Goal: Transaction & Acquisition: Subscribe to service/newsletter

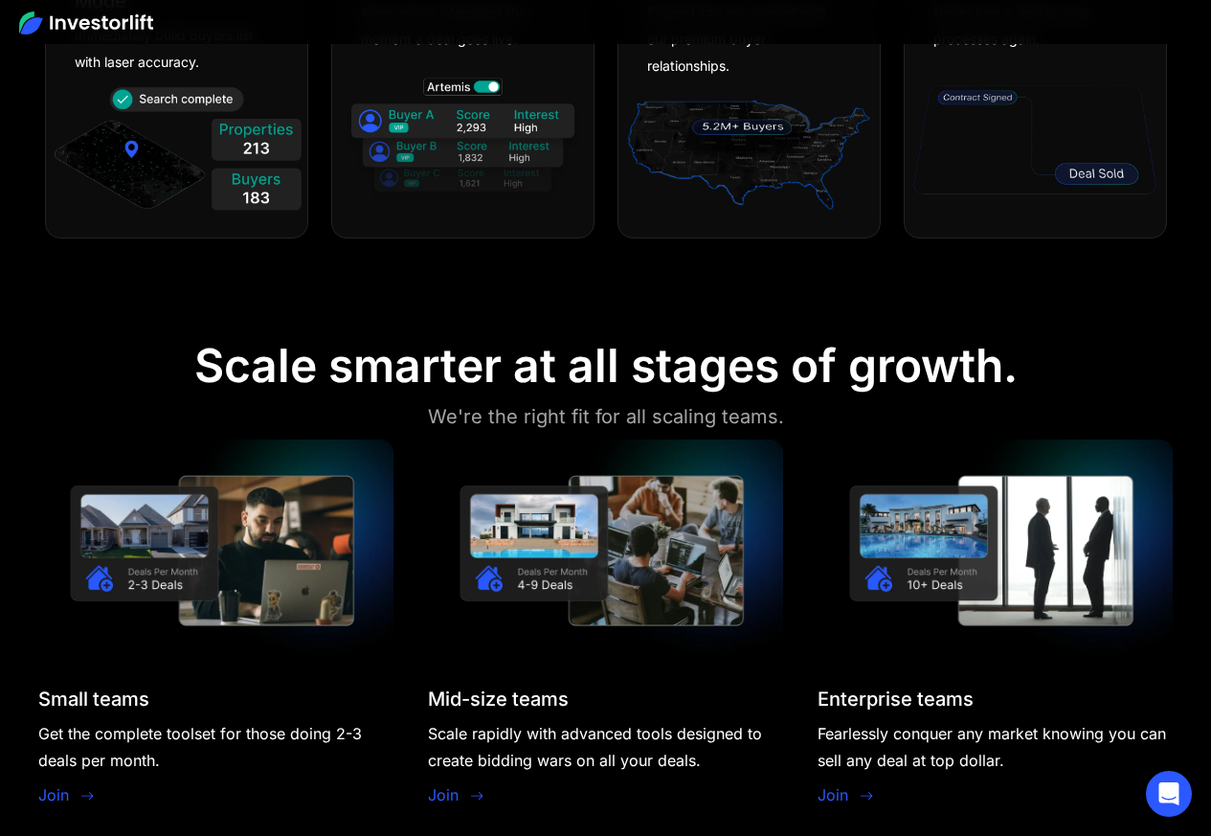
scroll to position [1493, 0]
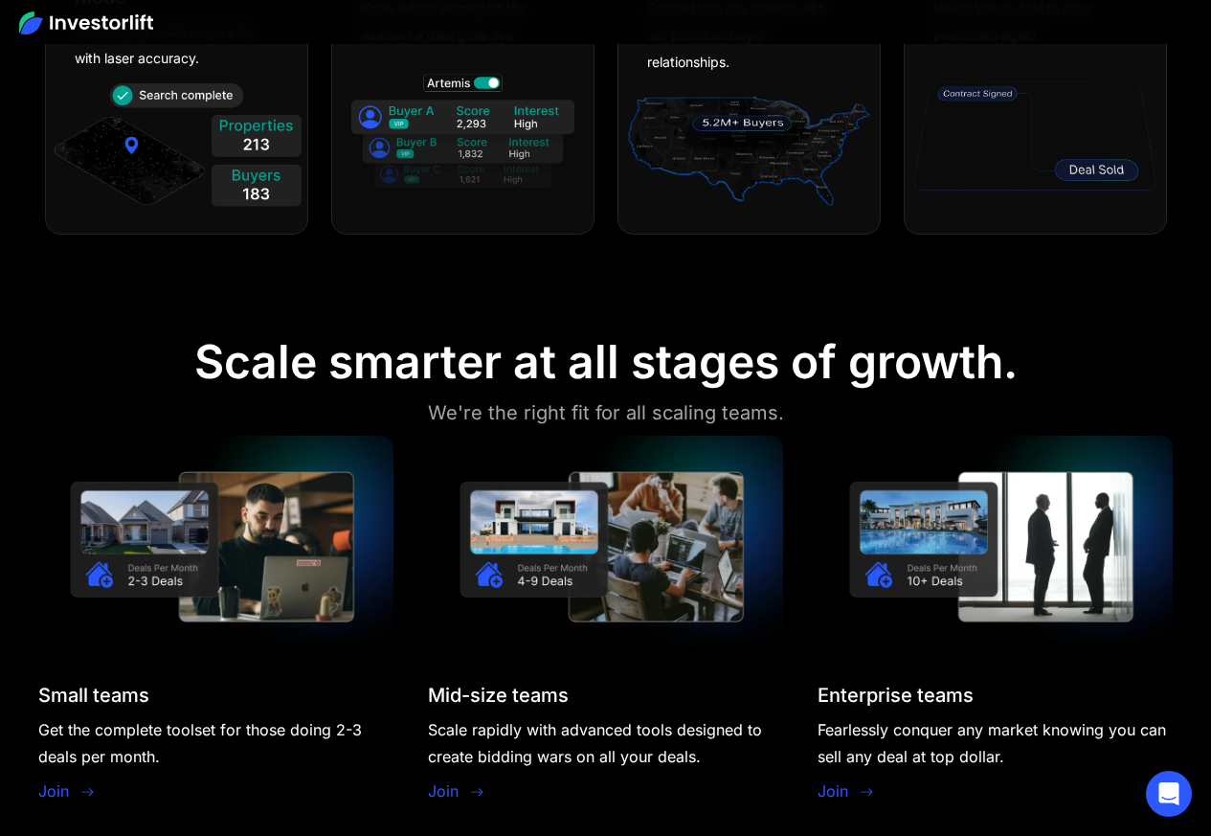
click at [107, 807] on section "Scale smarter at all stages of growth. We're the right fit for all scaling team…" at bounding box center [605, 573] width 1211 height 571
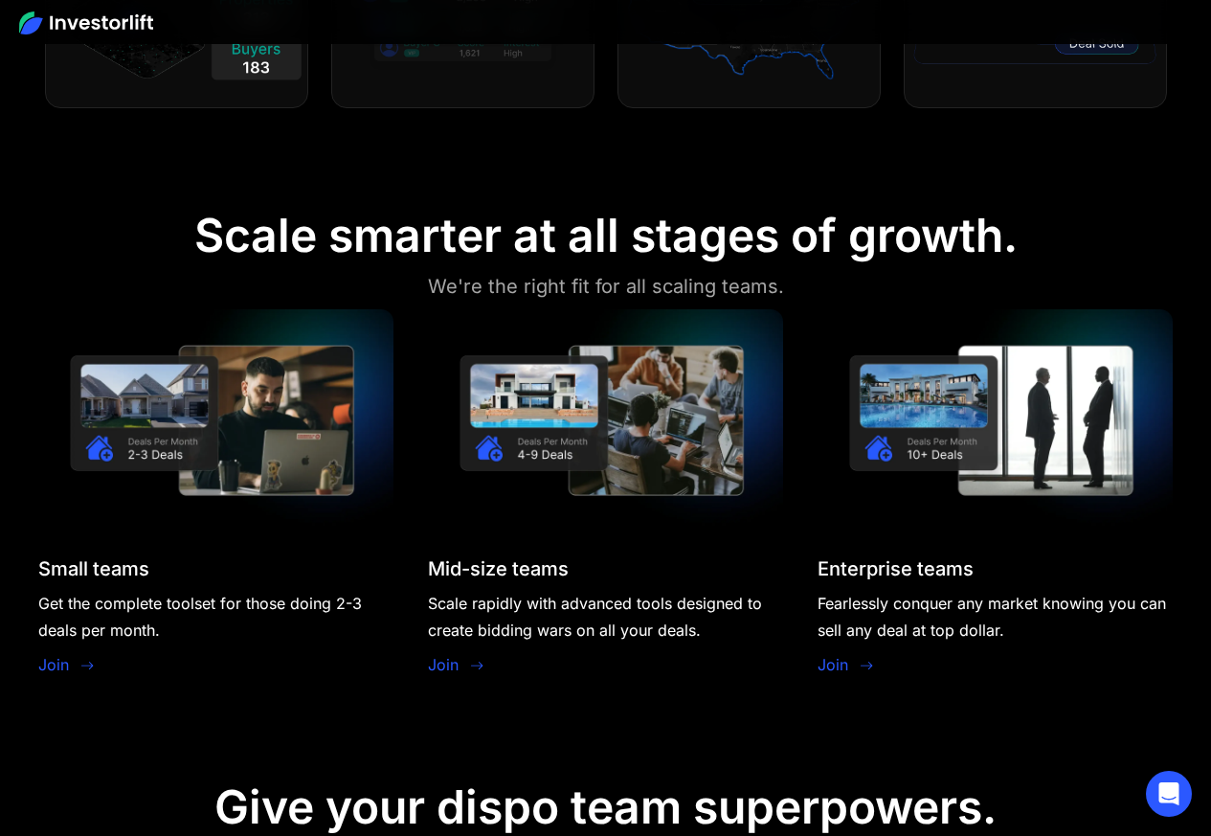
scroll to position [2183, 0]
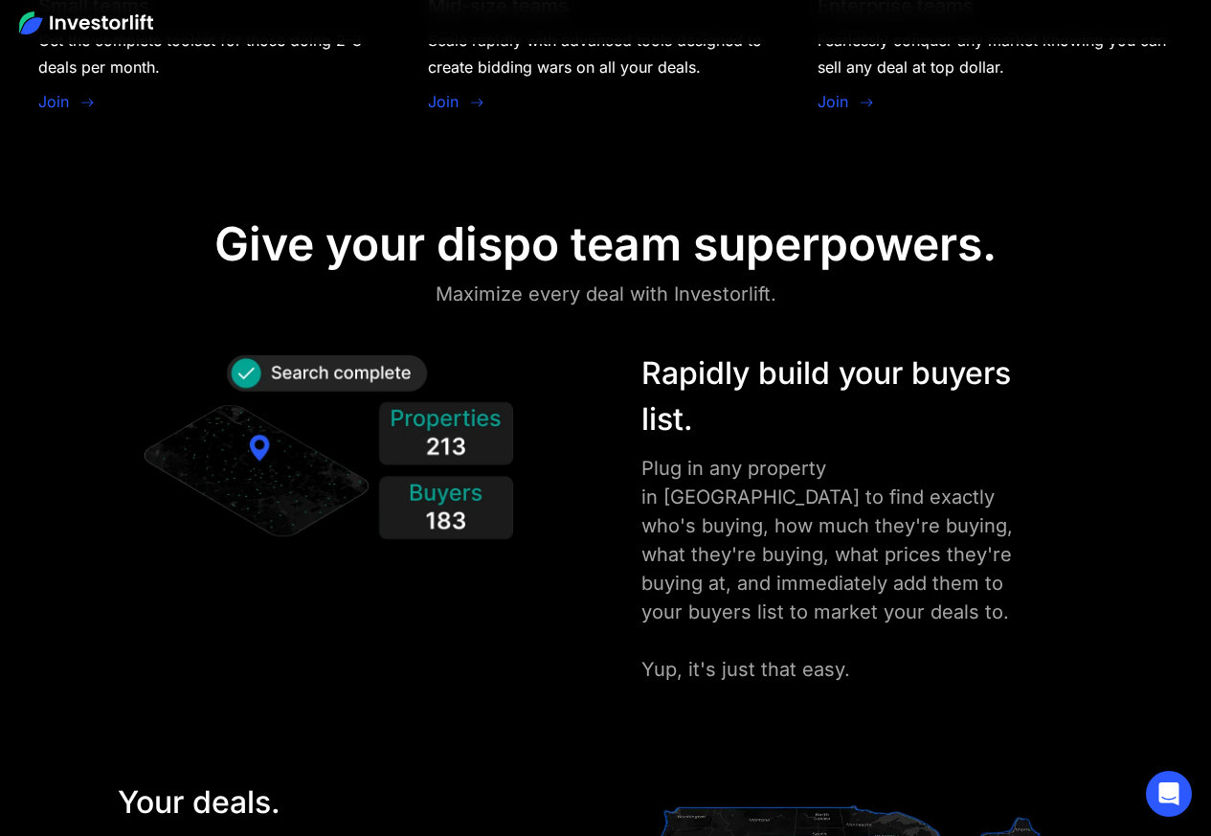
click at [51, 113] on link "Join" at bounding box center [53, 101] width 31 height 23
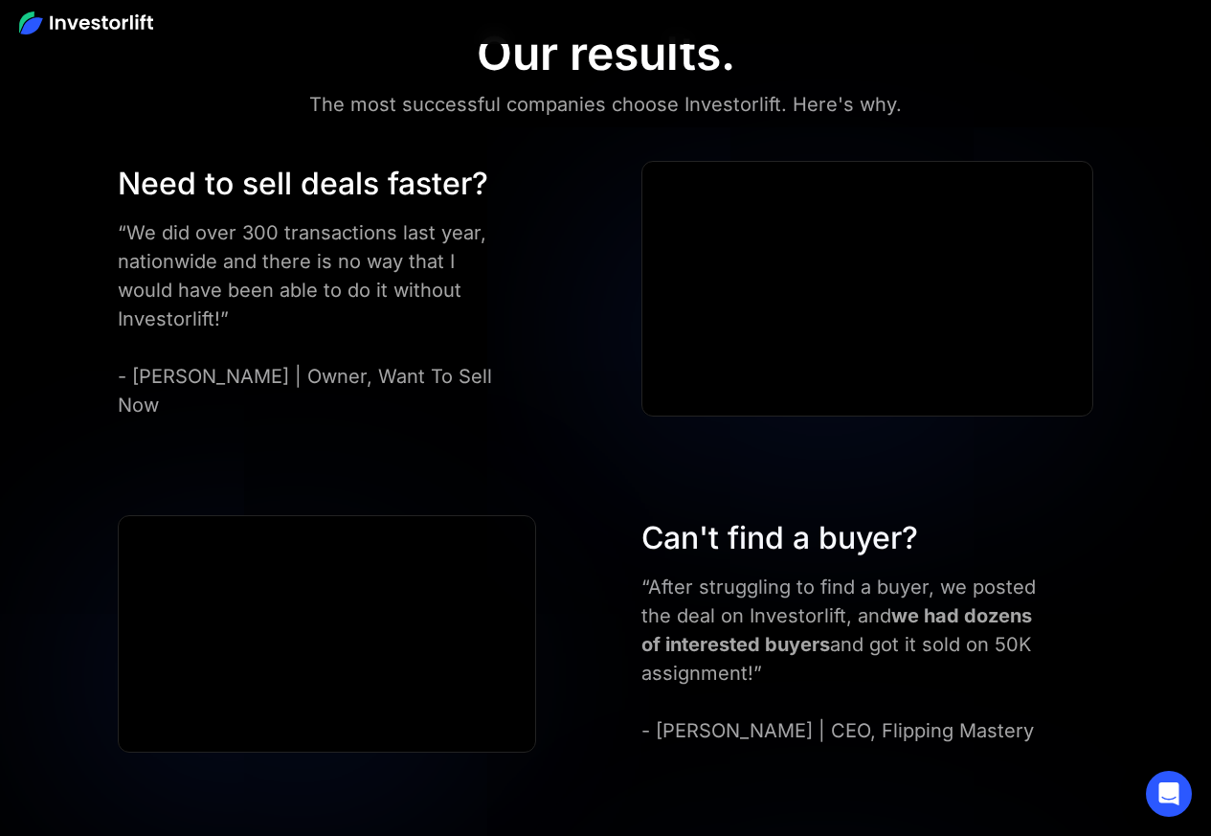
scroll to position [5629, 0]
